Goal: Browse casually: Explore the website without a specific task or goal

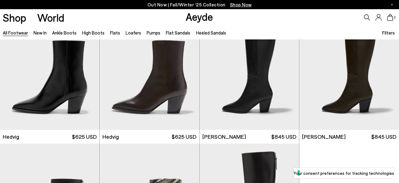
scroll to position [480, 0]
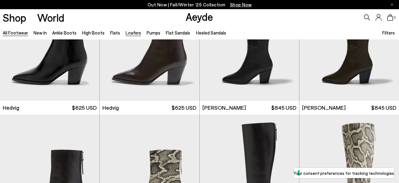
click at [130, 32] on link "Loafers" at bounding box center [134, 32] width 16 height 5
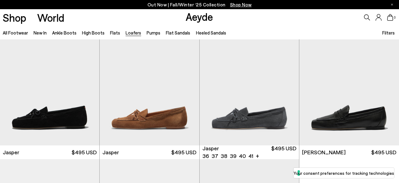
scroll to position [20, 0]
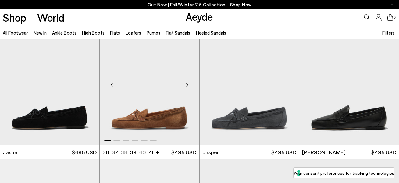
click at [187, 83] on div "Next slide" at bounding box center [187, 85] width 18 height 18
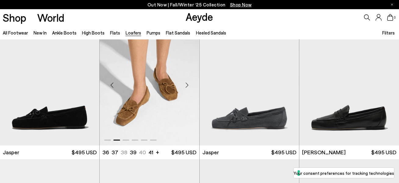
click at [187, 83] on div "Next slide" at bounding box center [187, 85] width 18 height 18
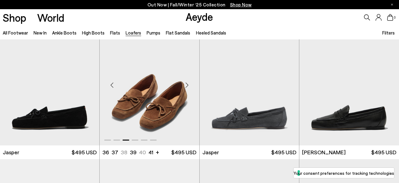
click at [187, 83] on div "Next slide" at bounding box center [187, 85] width 18 height 18
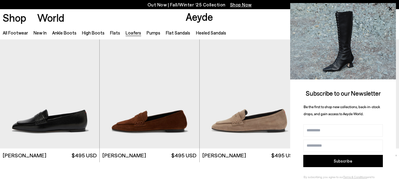
scroll to position [963, 0]
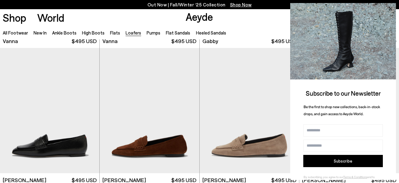
click at [388, 9] on icon at bounding box center [390, 9] width 8 height 8
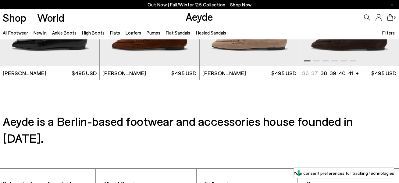
scroll to position [882, 0]
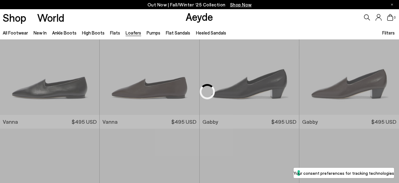
scroll to position [355, 0]
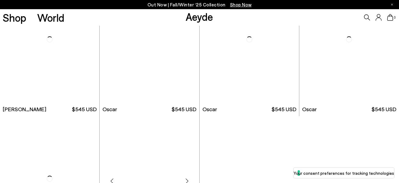
scroll to position [260, 0]
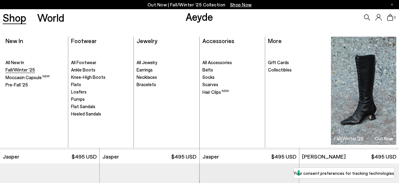
click at [29, 70] on span "Fall/Winter '25" at bounding box center [20, 69] width 30 height 5
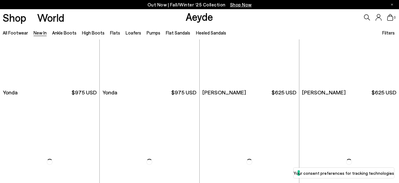
scroll to position [899, 0]
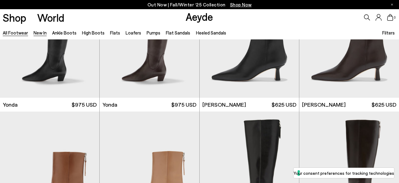
click at [22, 32] on link "All Footwear" at bounding box center [15, 32] width 25 height 5
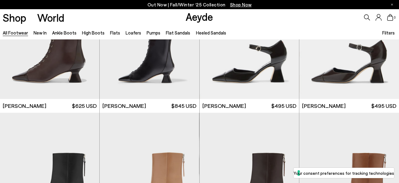
scroll to position [898, 0]
